Goal: Navigation & Orientation: Go to known website

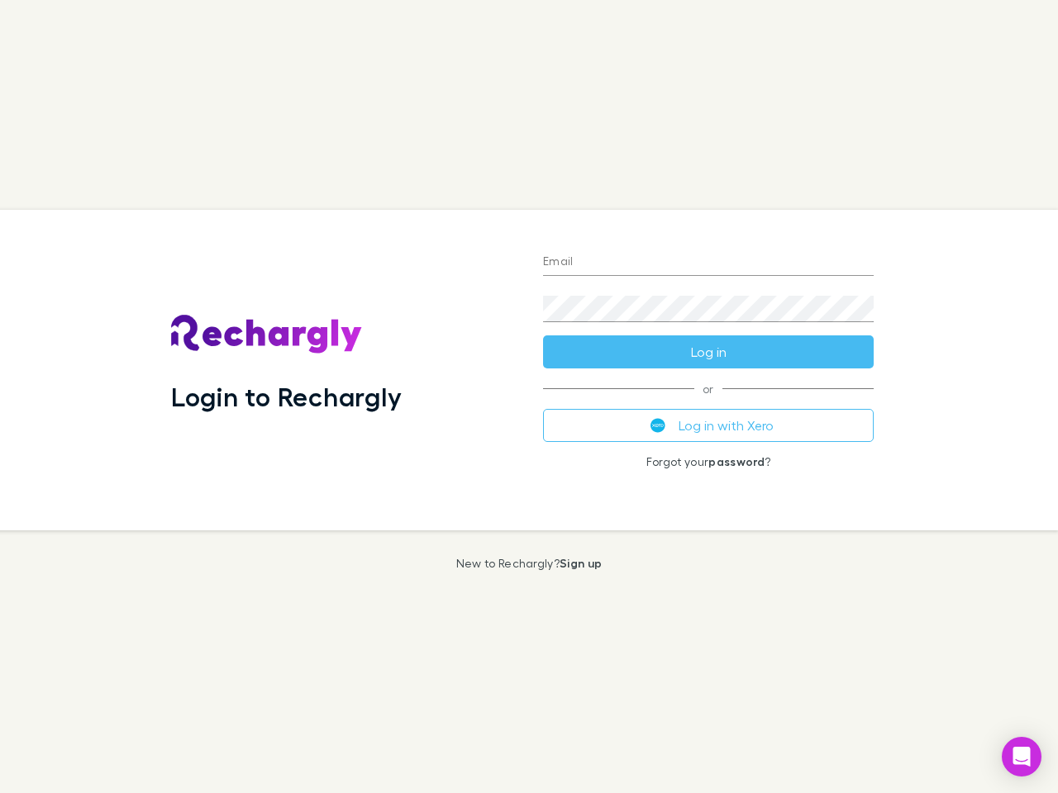
click at [529, 397] on div "Login to Rechargly" at bounding box center [344, 370] width 372 height 321
click at [708, 263] on input "Email" at bounding box center [708, 263] width 331 height 26
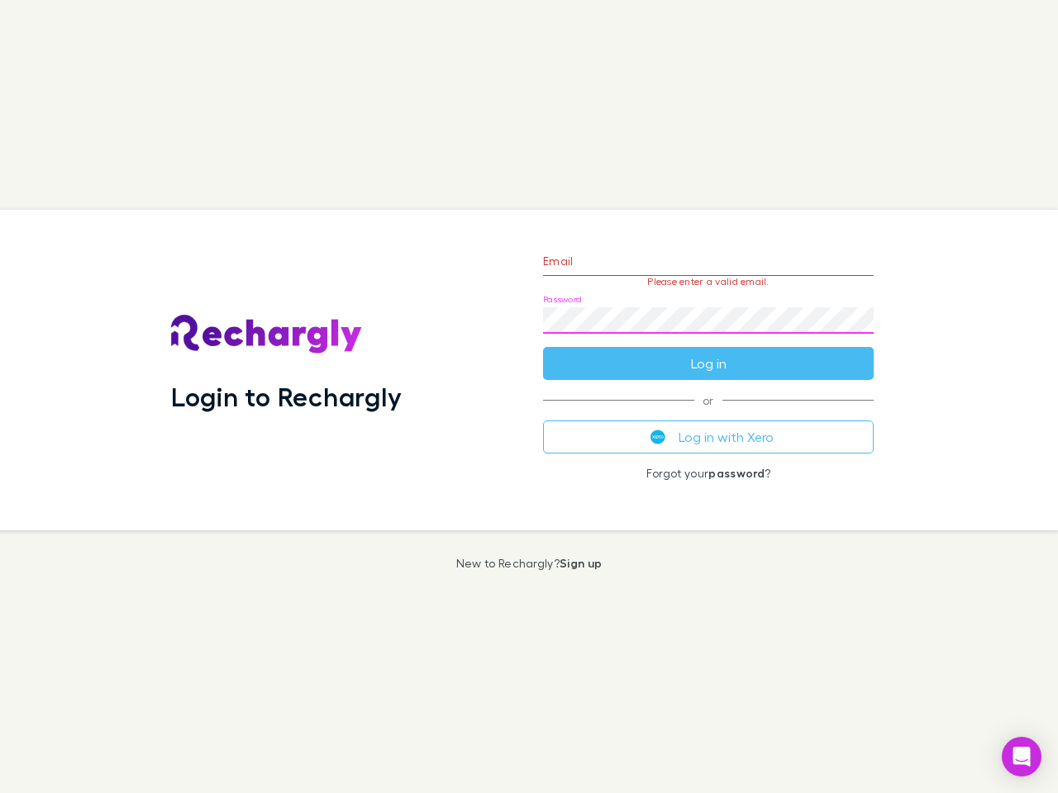
click at [708, 352] on form "Email Please enter a valid email. Password Log in" at bounding box center [708, 308] width 331 height 144
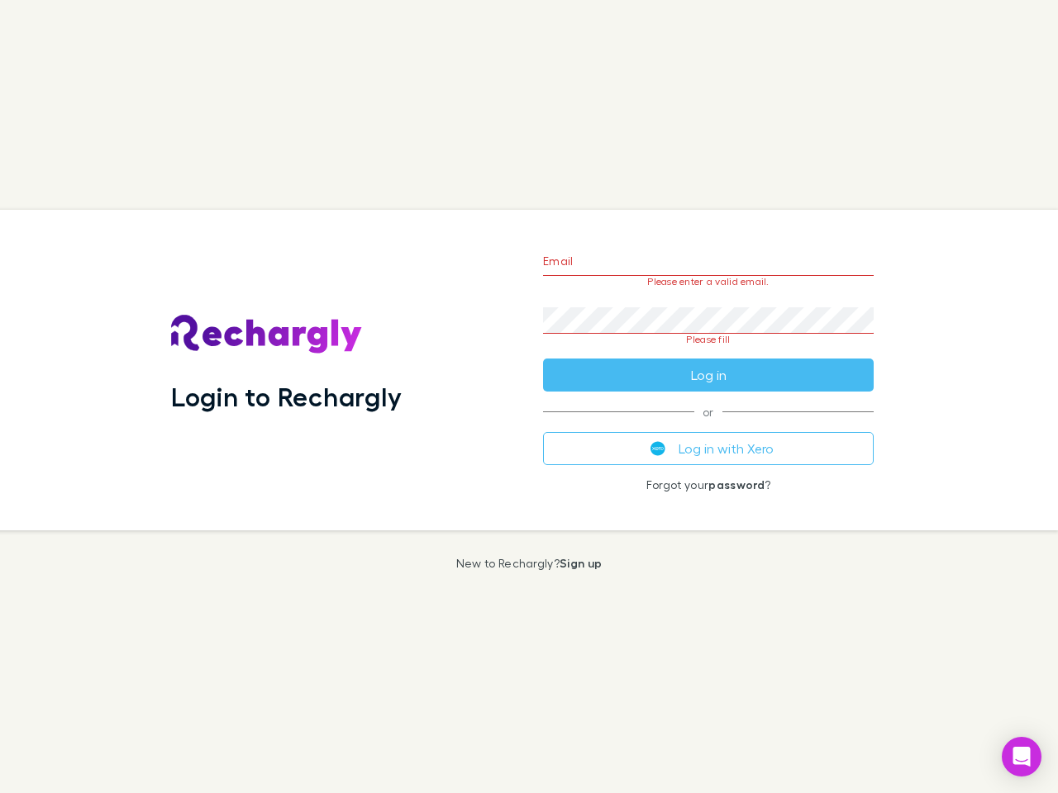
click at [708, 426] on div "Email Please enter a valid email. Password Please fill Log in or Log in with Xe…" at bounding box center [708, 370] width 357 height 321
click at [1021, 757] on icon "Open Intercom Messenger" at bounding box center [1021, 757] width 17 height 20
